Goal: Information Seeking & Learning: Learn about a topic

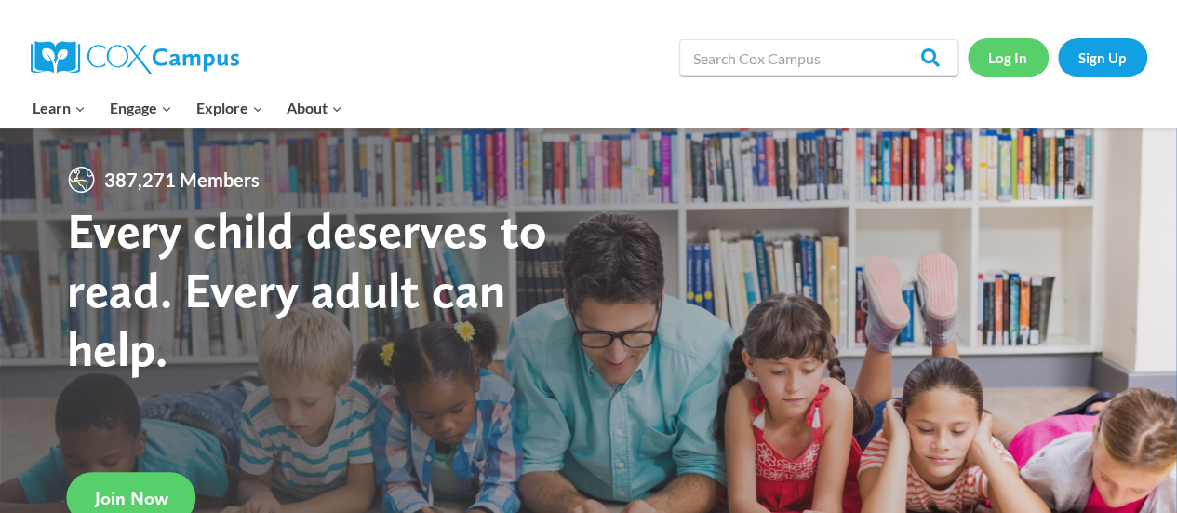
click at [1001, 58] on link "Log In" at bounding box center [1008, 57] width 81 height 38
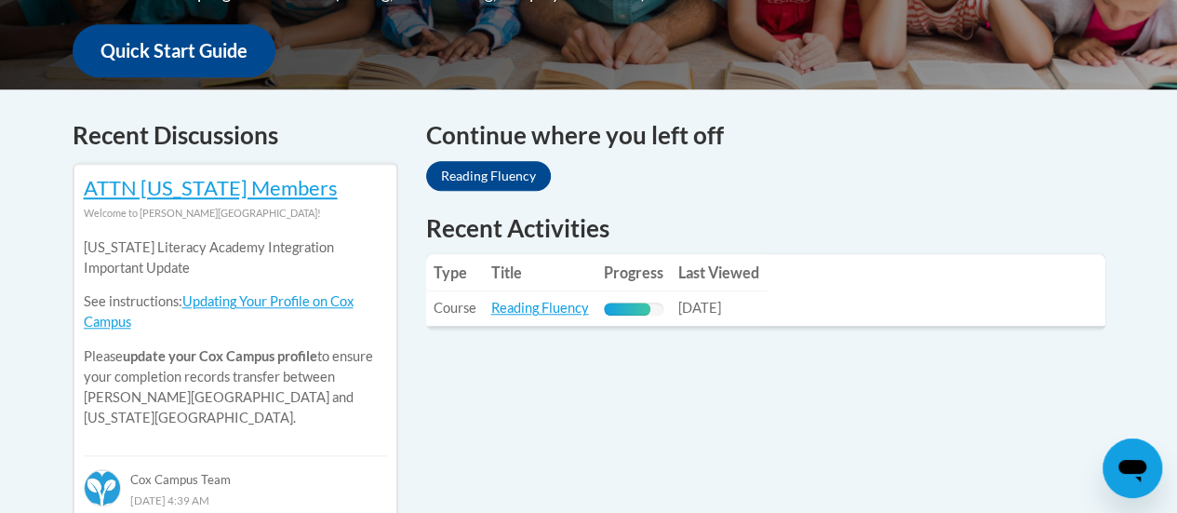
scroll to position [704, 0]
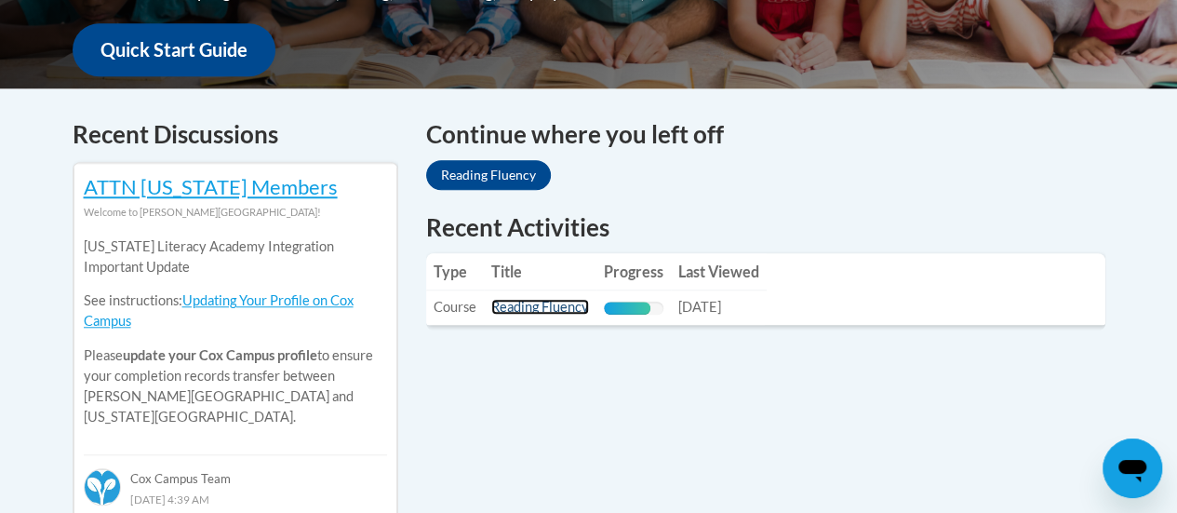
click at [539, 308] on link "Reading Fluency" at bounding box center [540, 307] width 98 height 16
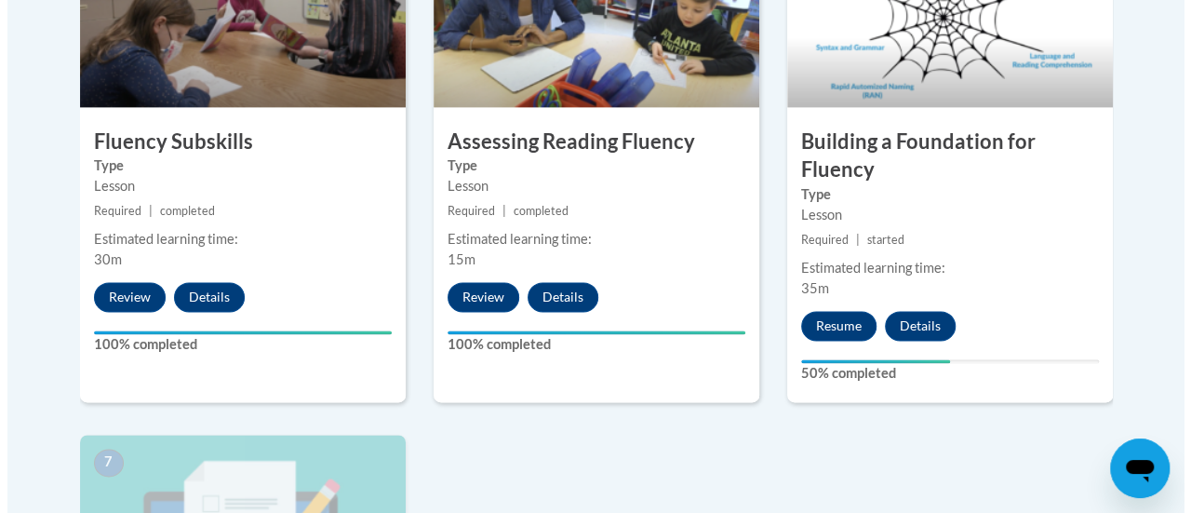
scroll to position [1297, 0]
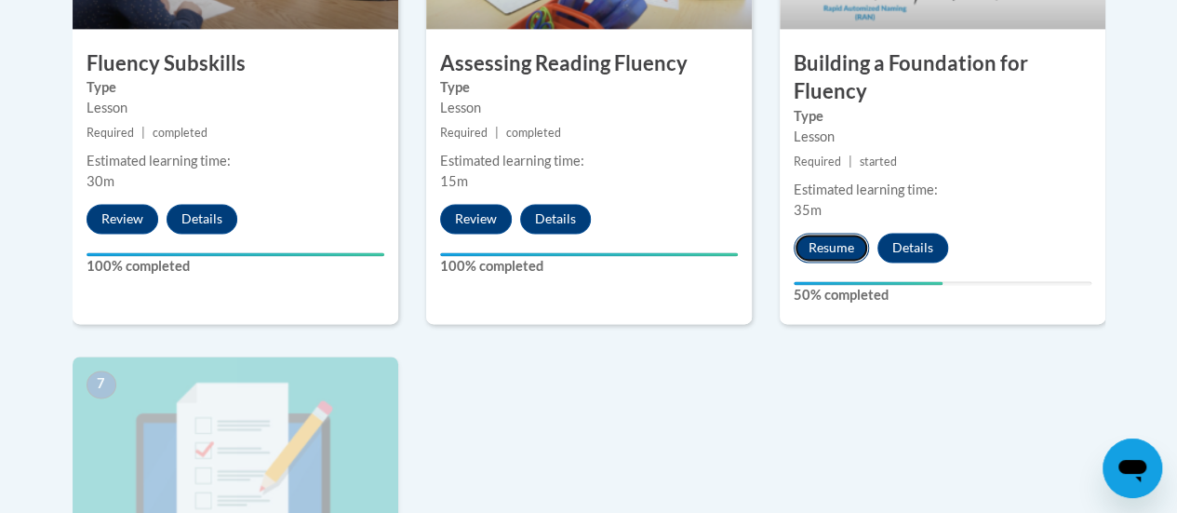
click at [834, 234] on button "Resume" at bounding box center [831, 248] width 75 height 30
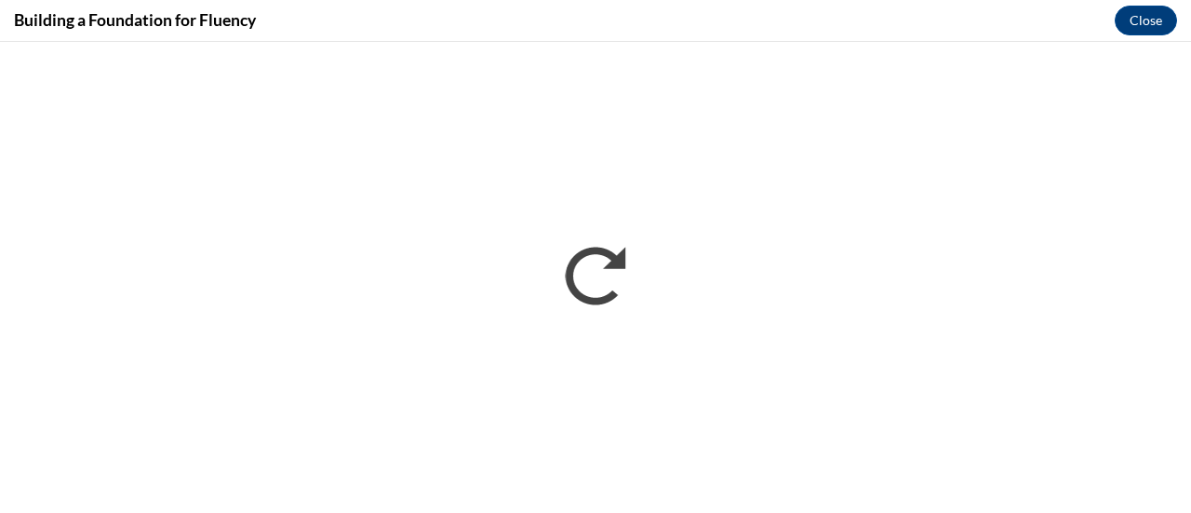
scroll to position [0, 0]
